Goal: Obtain resource: Download file/media

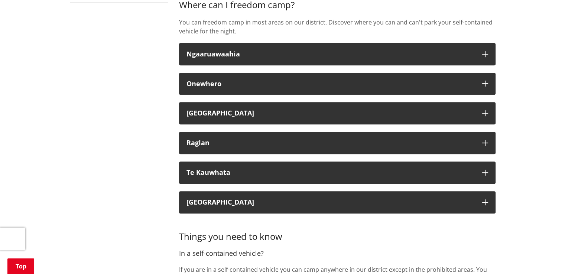
scroll to position [334, 0]
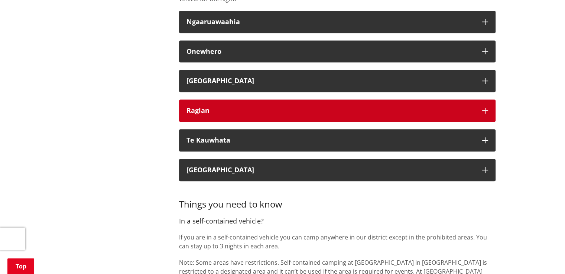
click at [220, 114] on button "Raglan" at bounding box center [337, 111] width 317 height 22
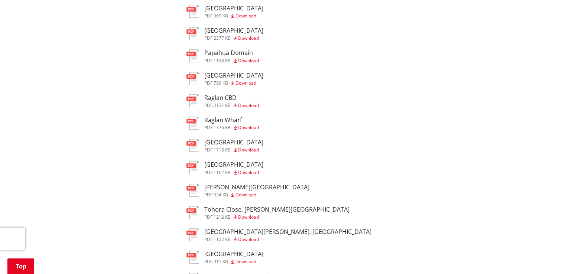
scroll to position [632, 0]
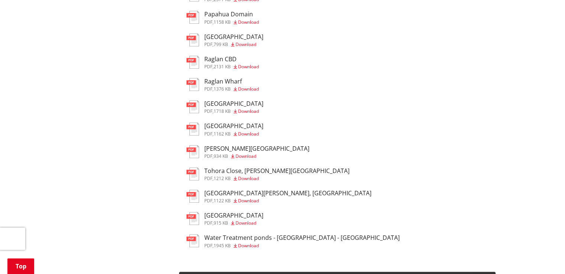
click at [254, 204] on span "Download" at bounding box center [248, 201] width 21 height 6
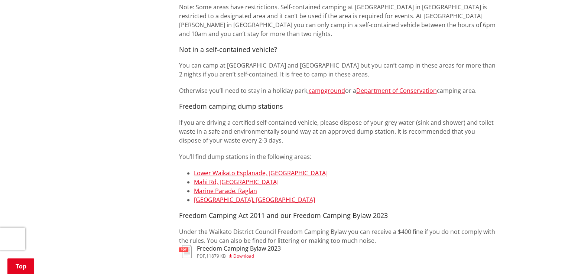
scroll to position [595, 0]
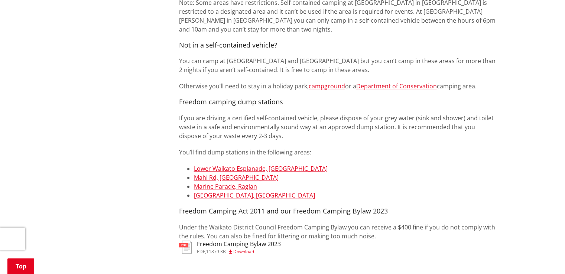
drag, startPoint x: 86, startPoint y: 46, endPoint x: 43, endPoint y: 17, distance: 51.6
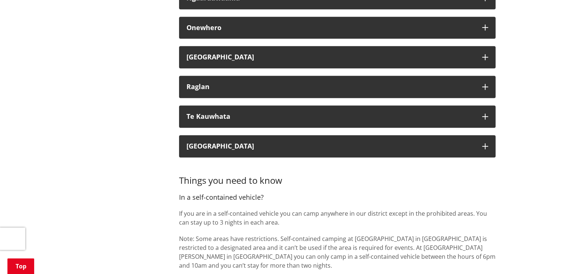
scroll to position [297, 0]
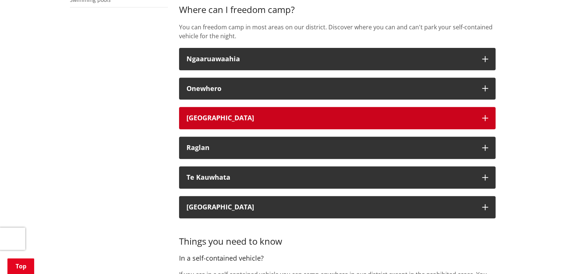
click at [325, 123] on button "[GEOGRAPHIC_DATA]" at bounding box center [337, 118] width 317 height 22
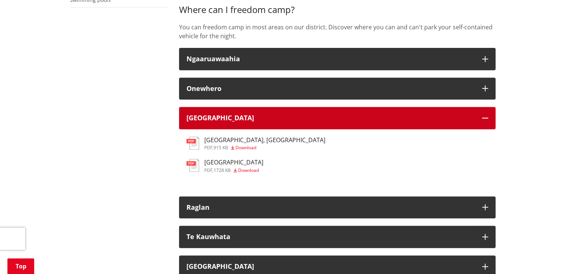
click at [325, 123] on button "[GEOGRAPHIC_DATA]" at bounding box center [337, 118] width 317 height 22
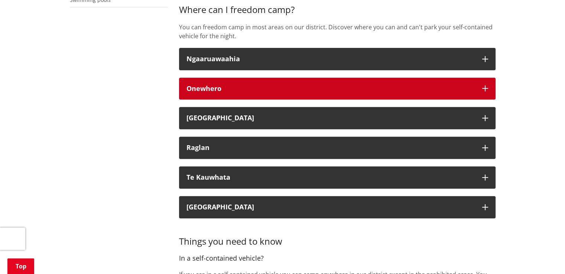
click at [308, 85] on div "Onewhero" at bounding box center [331, 88] width 288 height 7
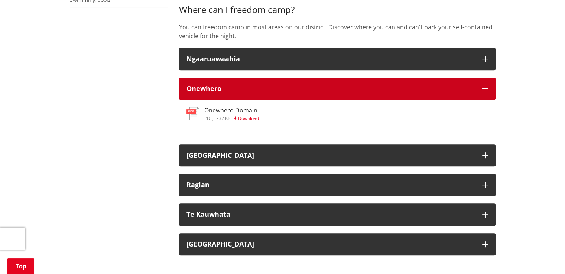
click at [308, 85] on div "Onewhero" at bounding box center [331, 88] width 288 height 7
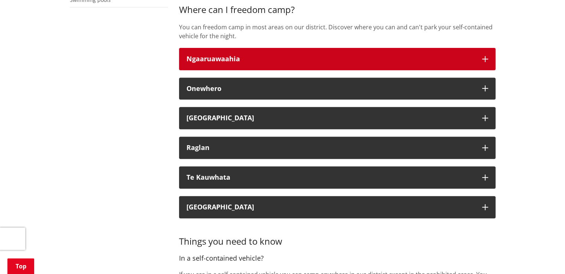
click at [305, 64] on button "Ngaaruawaahia" at bounding box center [337, 59] width 317 height 22
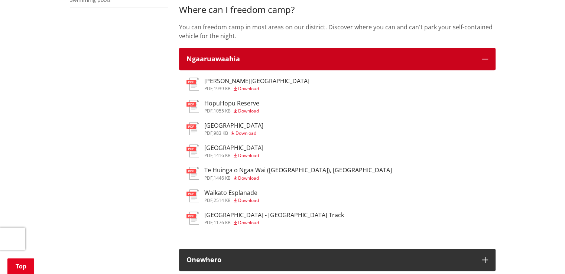
click at [305, 64] on button "Ngaaruawaahia" at bounding box center [337, 59] width 317 height 22
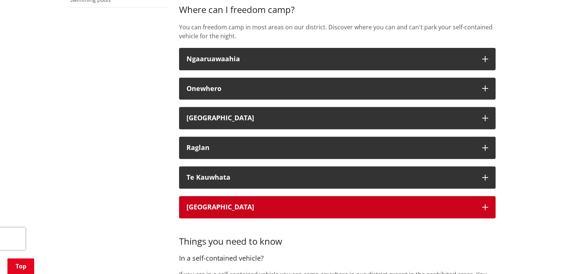
click at [244, 215] on button "[GEOGRAPHIC_DATA]" at bounding box center [337, 207] width 317 height 22
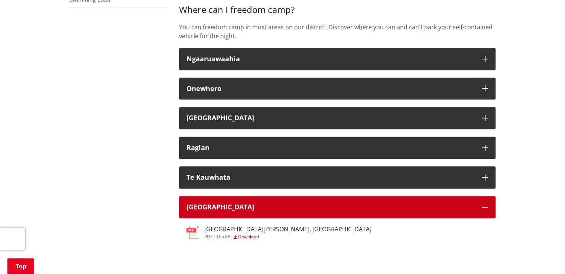
click at [244, 215] on button "[GEOGRAPHIC_DATA]" at bounding box center [337, 207] width 317 height 22
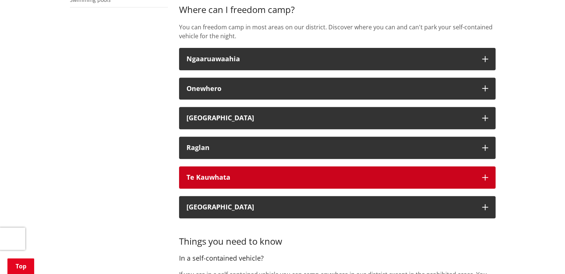
click at [244, 181] on div "Te Kauwhata" at bounding box center [331, 177] width 288 height 7
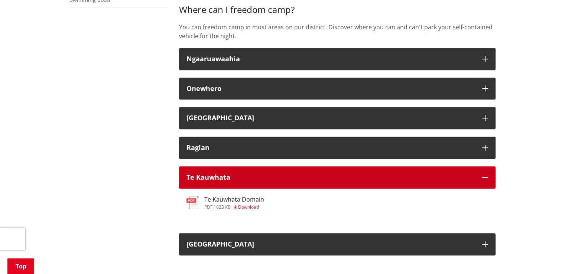
click at [244, 179] on div "Te Kauwhata" at bounding box center [331, 177] width 288 height 7
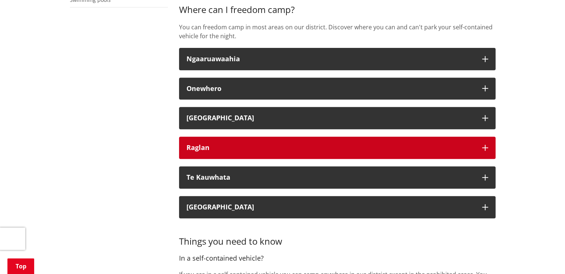
click at [242, 157] on button "Raglan" at bounding box center [337, 148] width 317 height 22
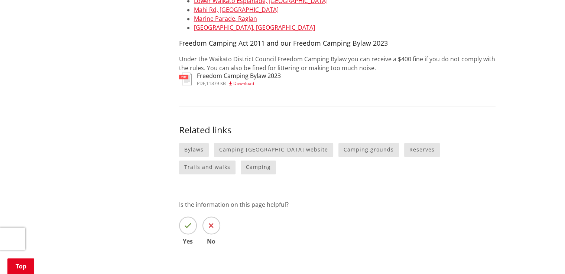
scroll to position [1301, 0]
